Goal: Transaction & Acquisition: Purchase product/service

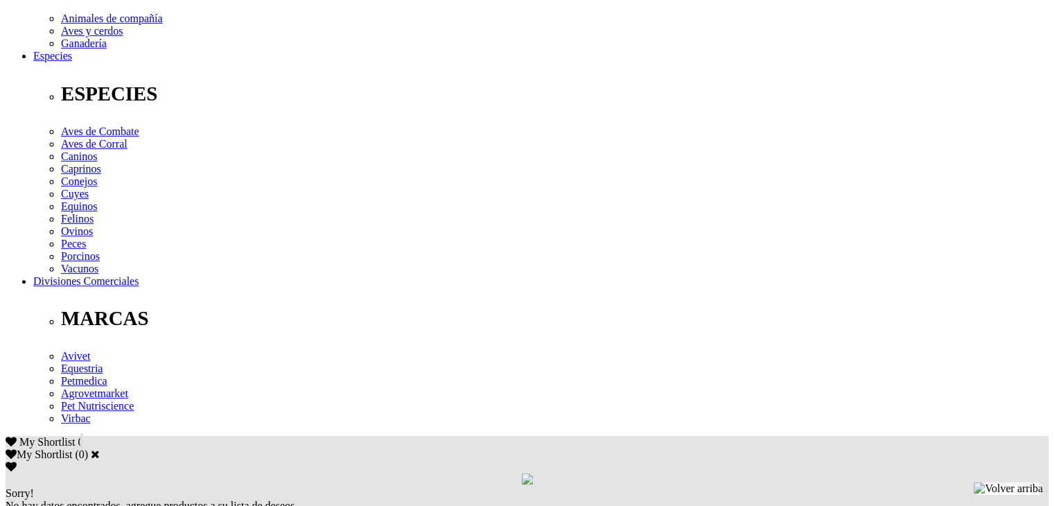
scroll to position [554, 0]
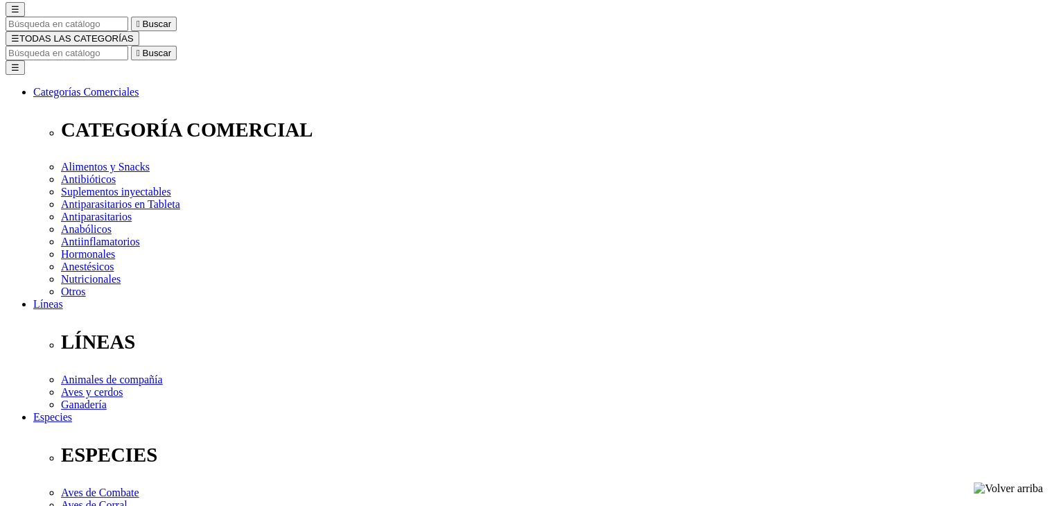
scroll to position [69, 0]
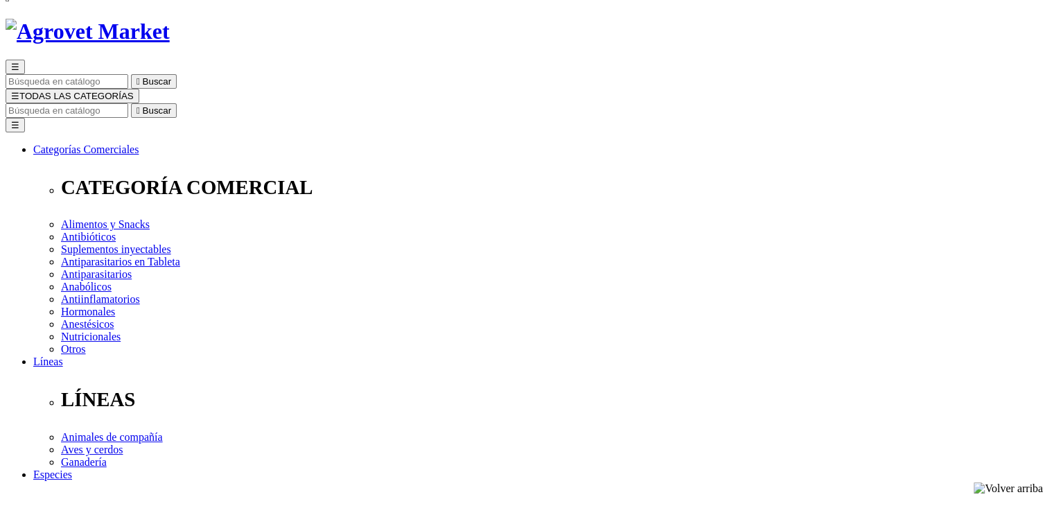
select select "36"
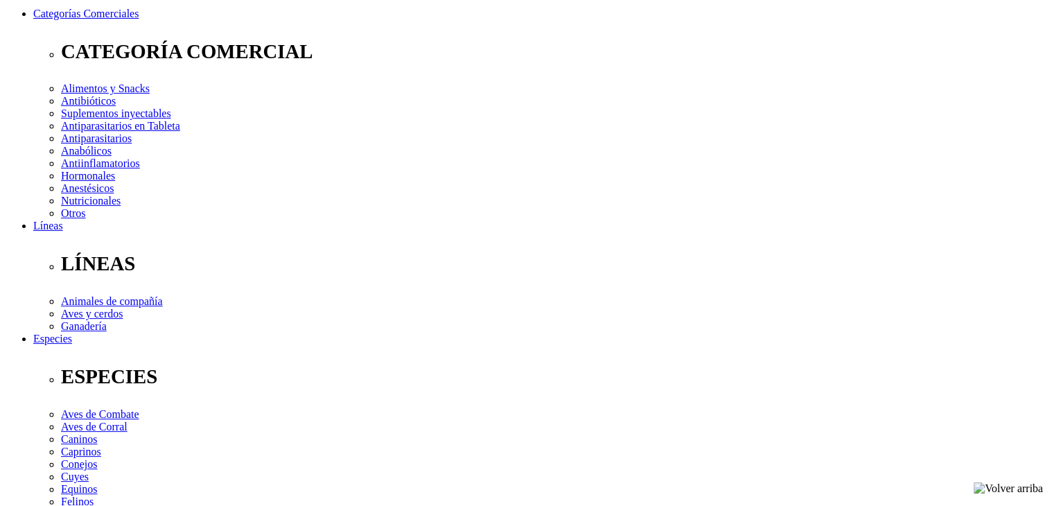
scroll to position [202, 0]
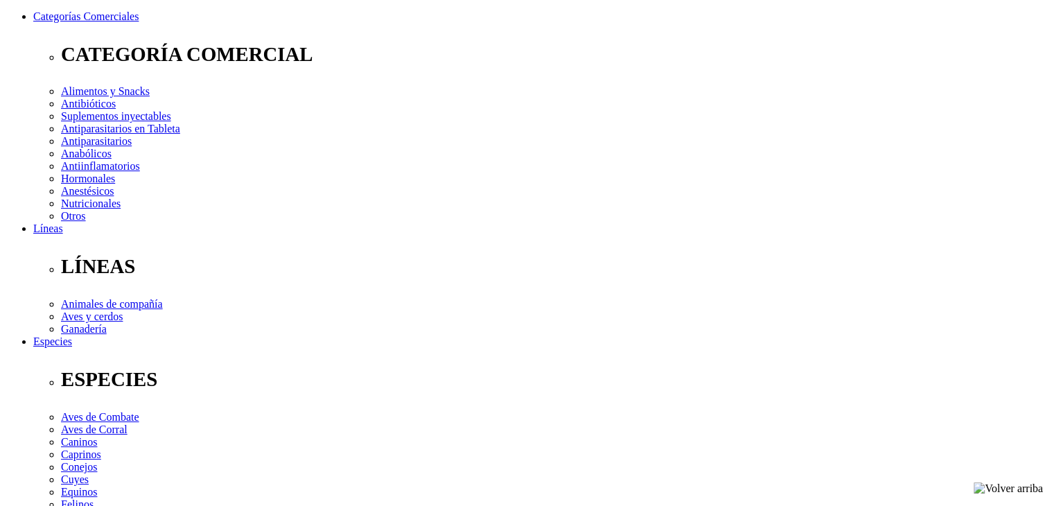
radio input "true"
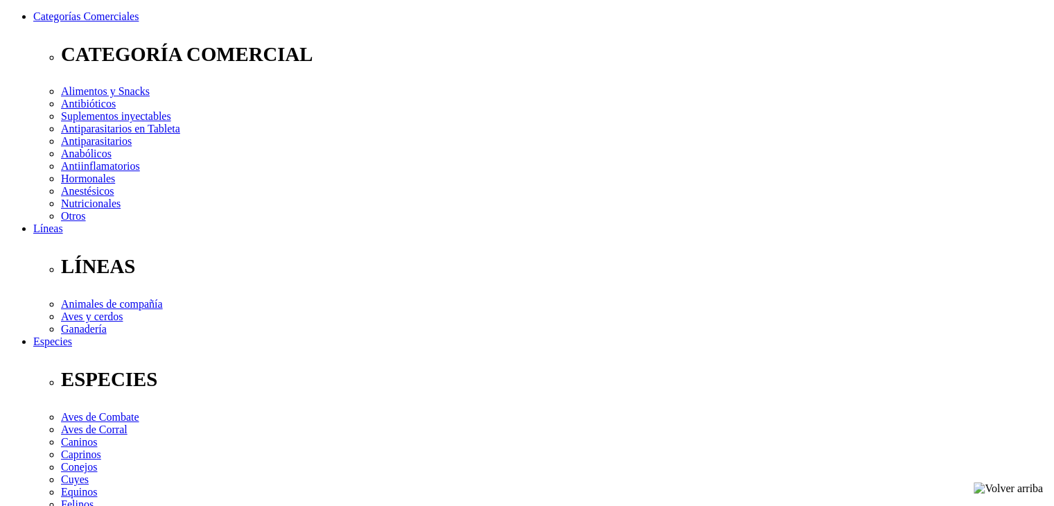
select select "238"
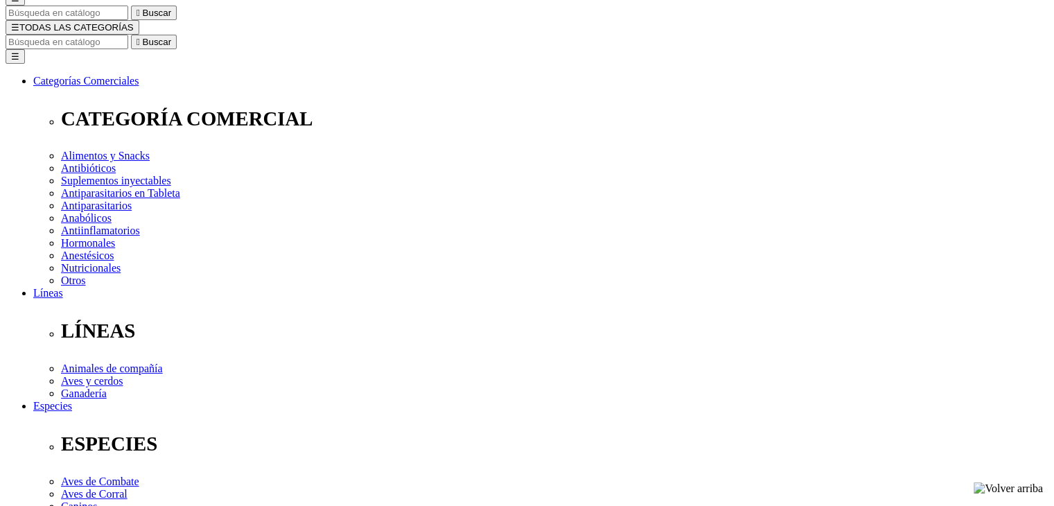
scroll to position [64, 0]
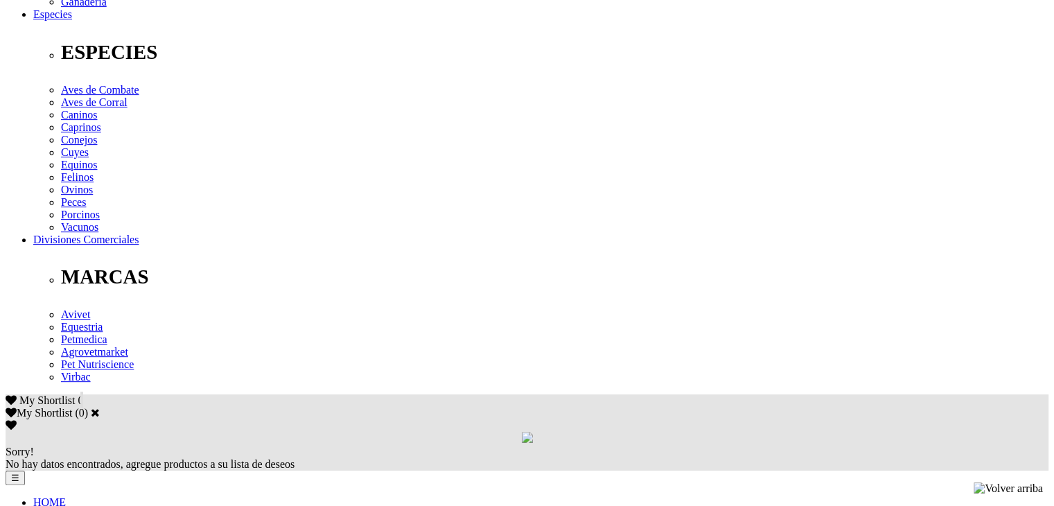
scroll to position [479, 0]
